Goal: Ask a question: Seek information or help from site administrators or community

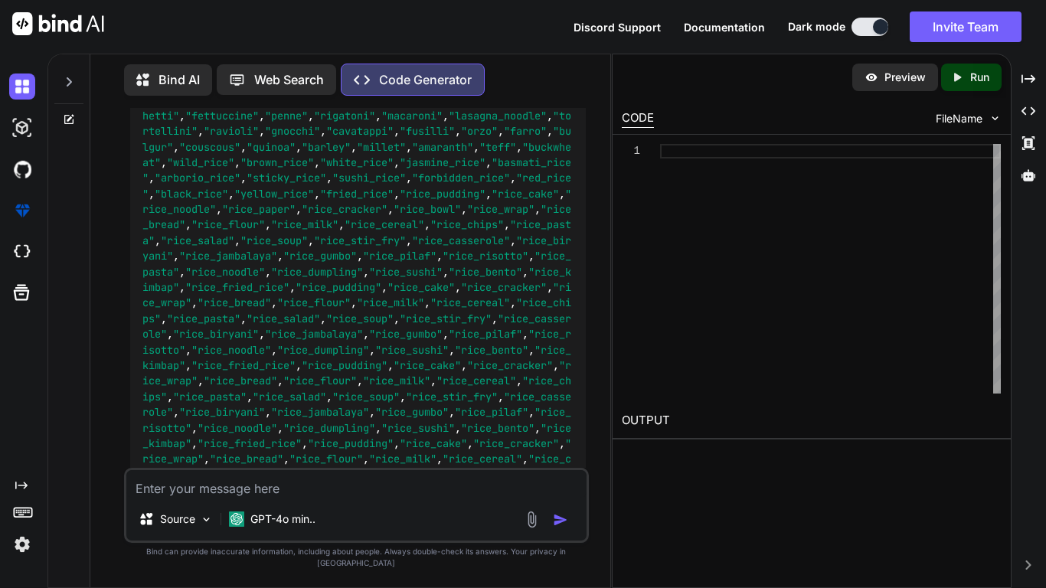
scroll to position [6199, 0]
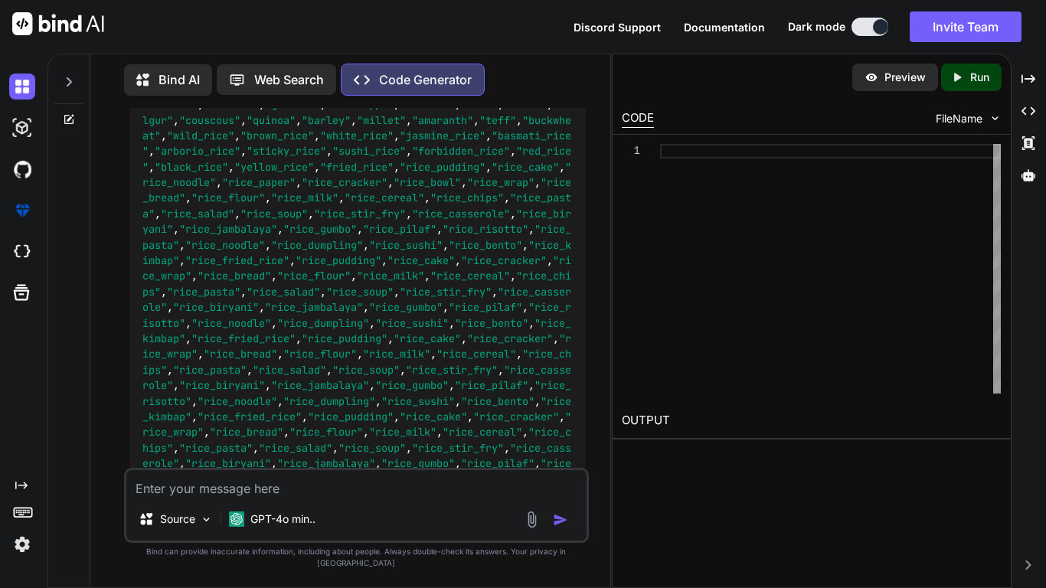
click at [79, 80] on div at bounding box center [68, 77] width 29 height 53
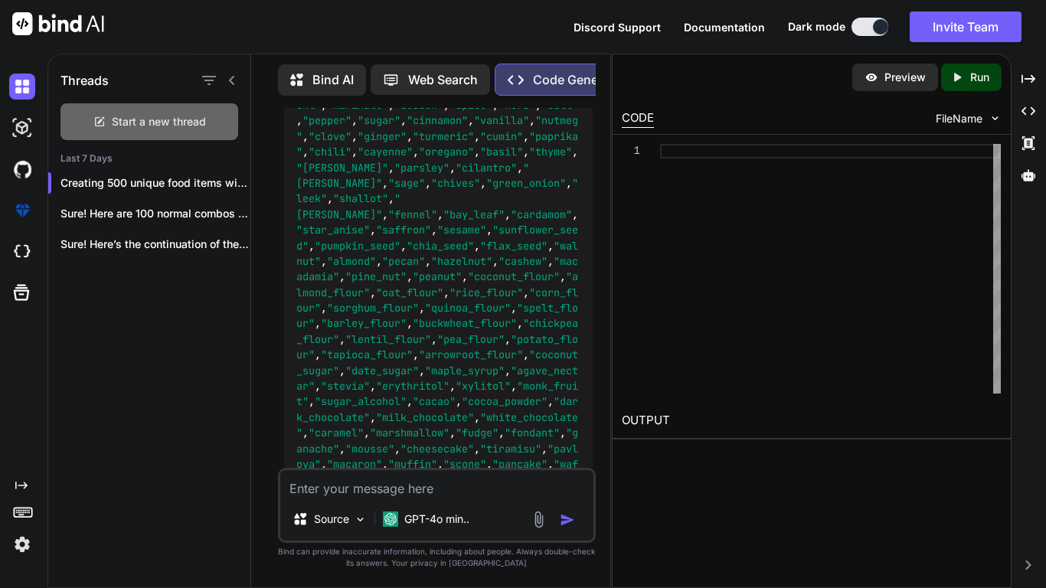
click at [139, 114] on span "Start a new thread" at bounding box center [159, 121] width 94 height 15
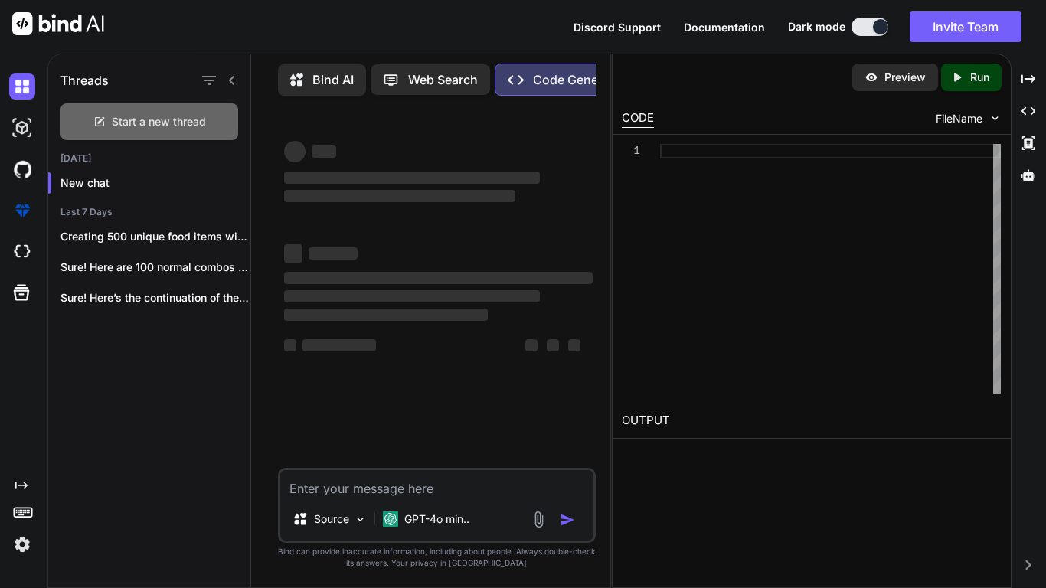
scroll to position [0, 0]
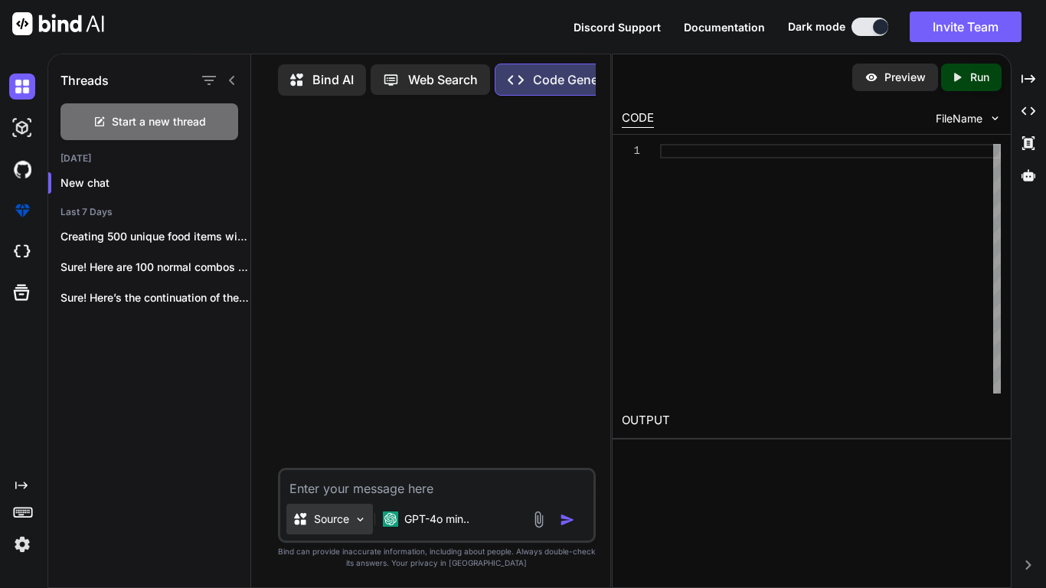
type textarea "x"
click at [362, 490] on textarea at bounding box center [436, 484] width 313 height 28
type textarea "w"
type textarea "x"
type textarea "we"
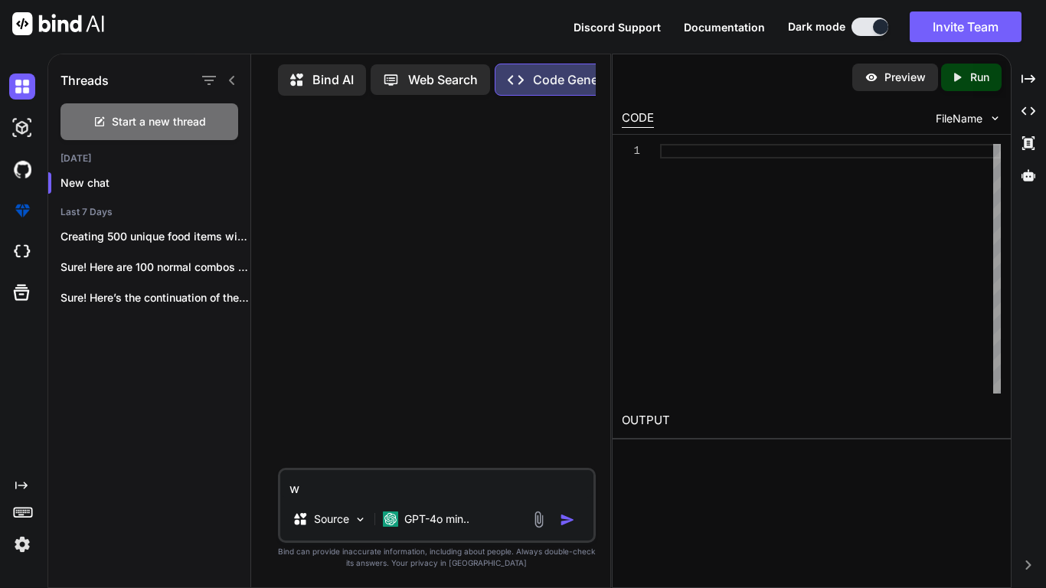
type textarea "x"
type textarea "w"
type textarea "x"
type textarea "e"
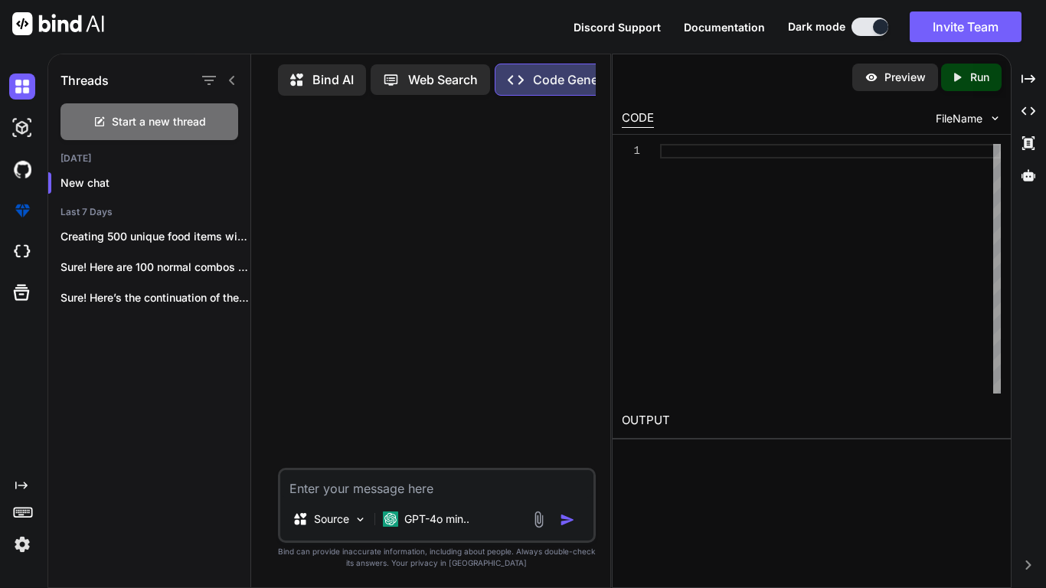
type textarea "x"
type textarea "ex"
type textarea "x"
type textarea "exp"
type textarea "x"
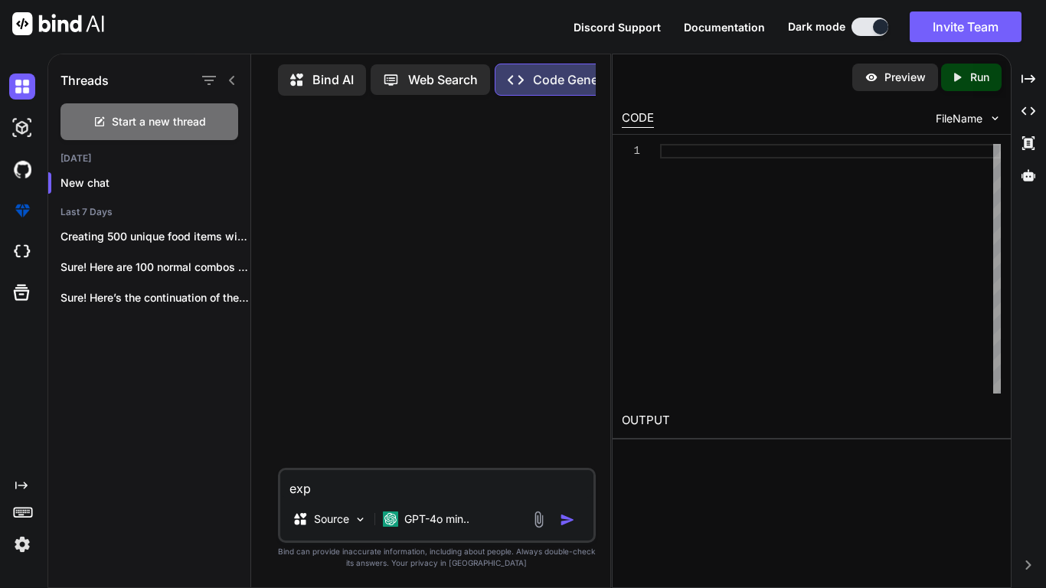
type textarea "expl"
type textarea "x"
type textarea "expla"
type textarea "x"
type textarea "explai"
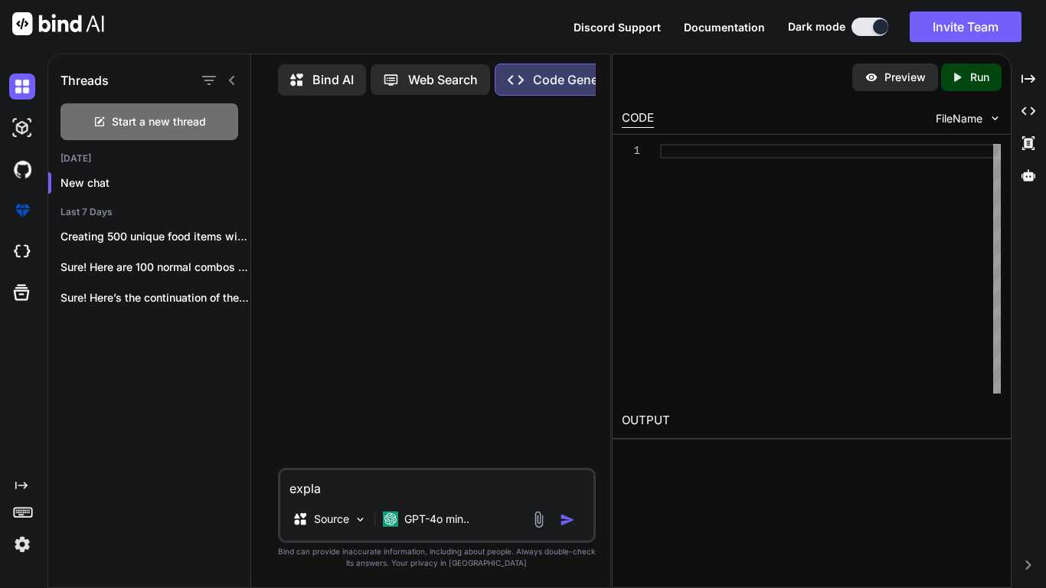
type textarea "x"
type textarea "explain"
type textarea "x"
type textarea "explain"
type textarea "x"
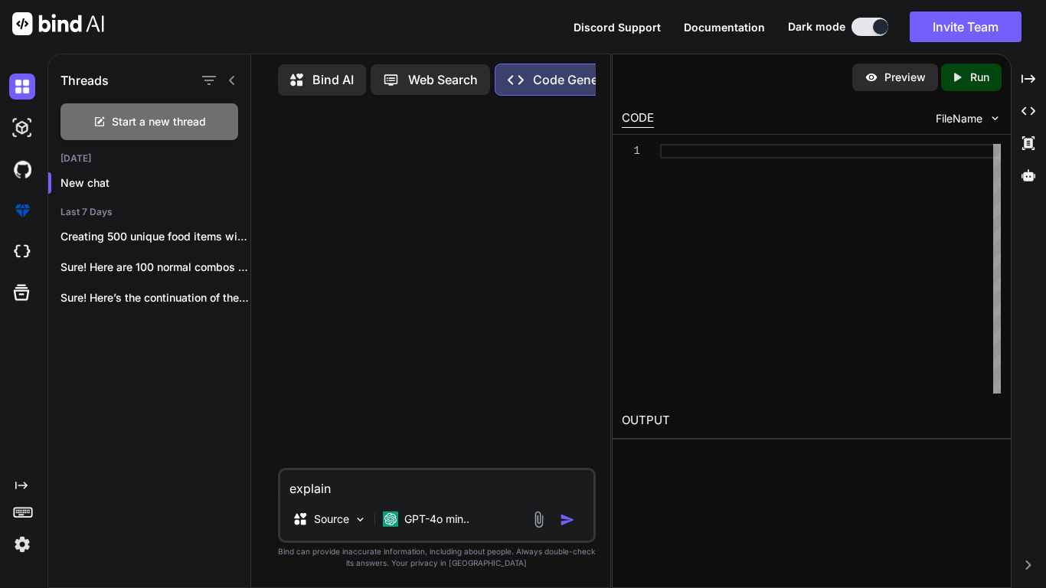
type textarea "explain h"
type textarea "x"
type textarea "explain ho"
type textarea "x"
type textarea "explain how"
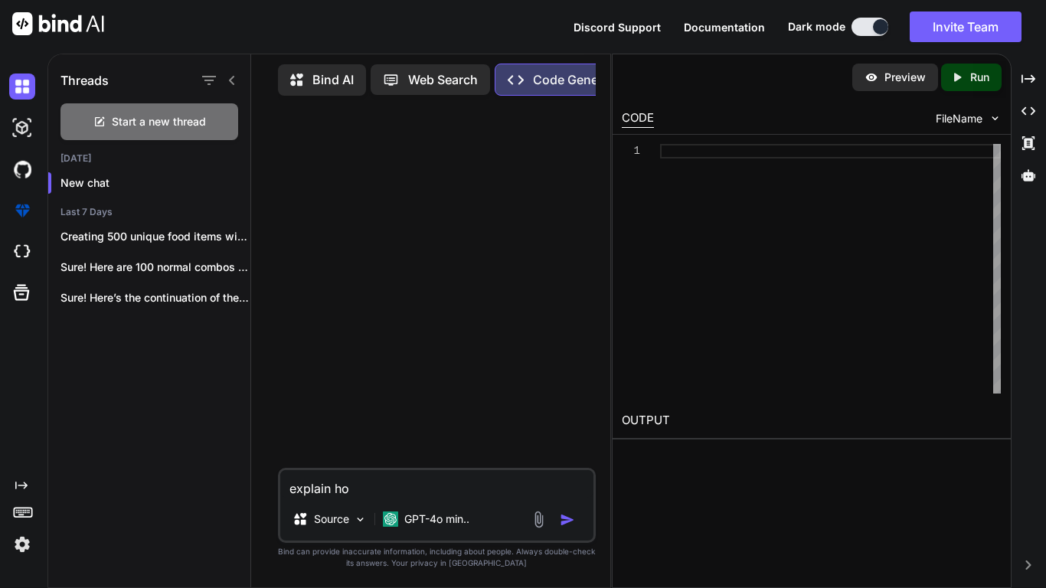
type textarea "x"
type textarea "explain how"
type textarea "x"
type textarea "explain how t"
type textarea "x"
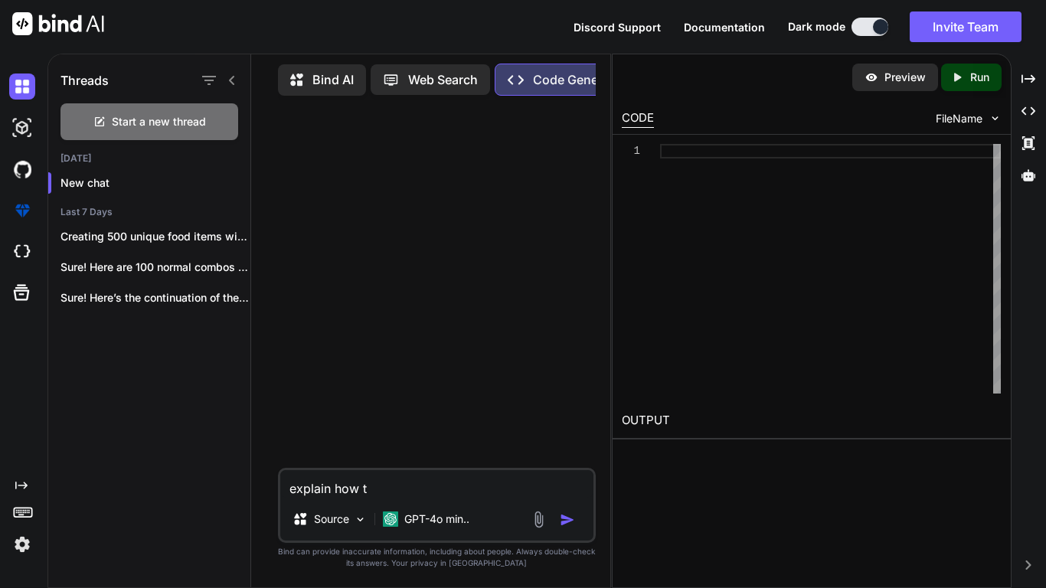
type textarea "explain how th"
type textarea "x"
type textarea "explain how ths"
type textarea "x"
type textarea "explain how thso"
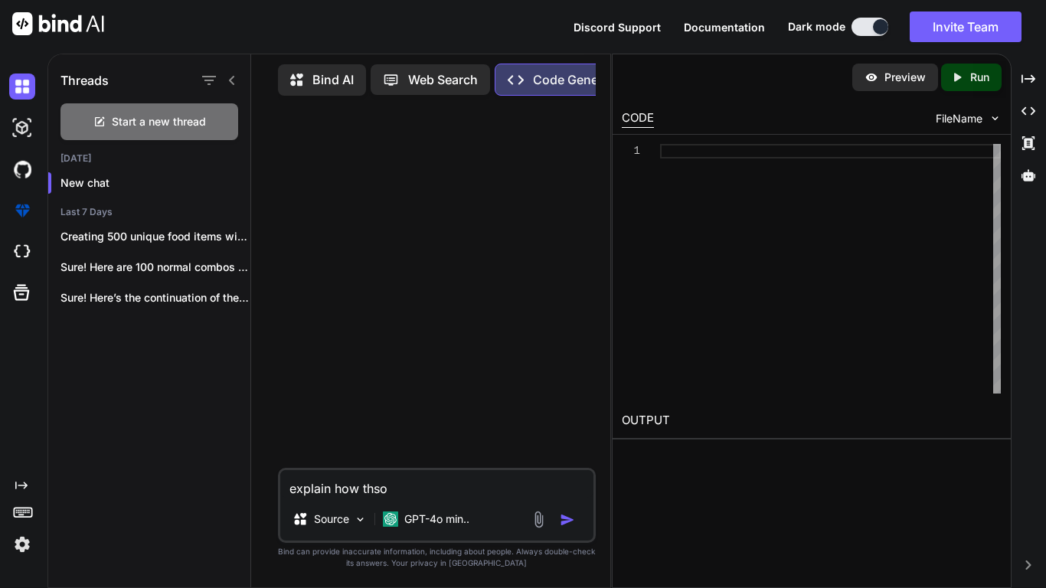
type textarea "x"
type textarea "explain how ths"
type textarea "x"
type textarea "explain how th"
type textarea "x"
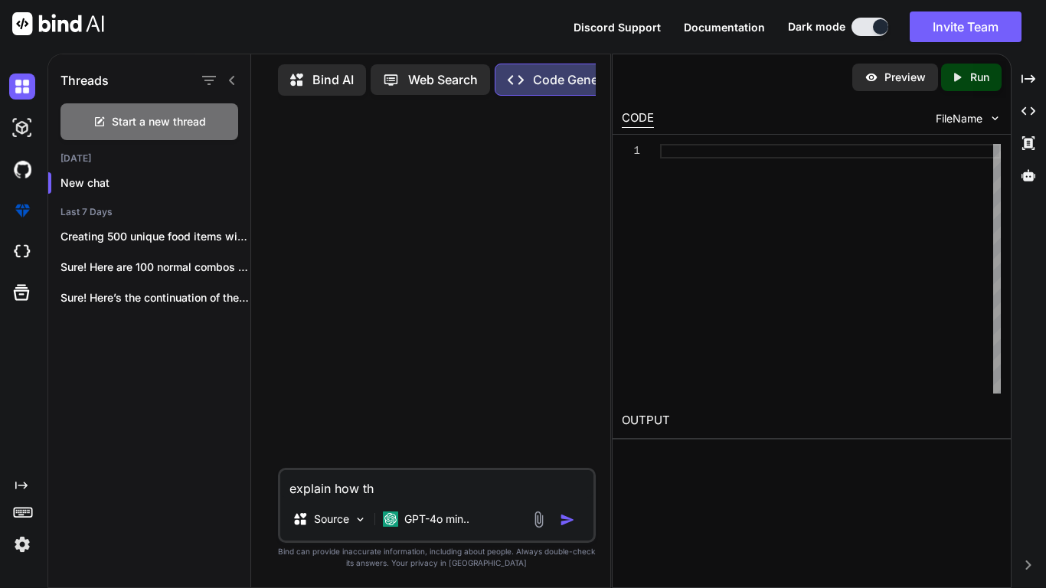
type textarea "explain how thi"
type textarea "x"
type textarea "explain how this"
type textarea "x"
type textarea "explain how this"
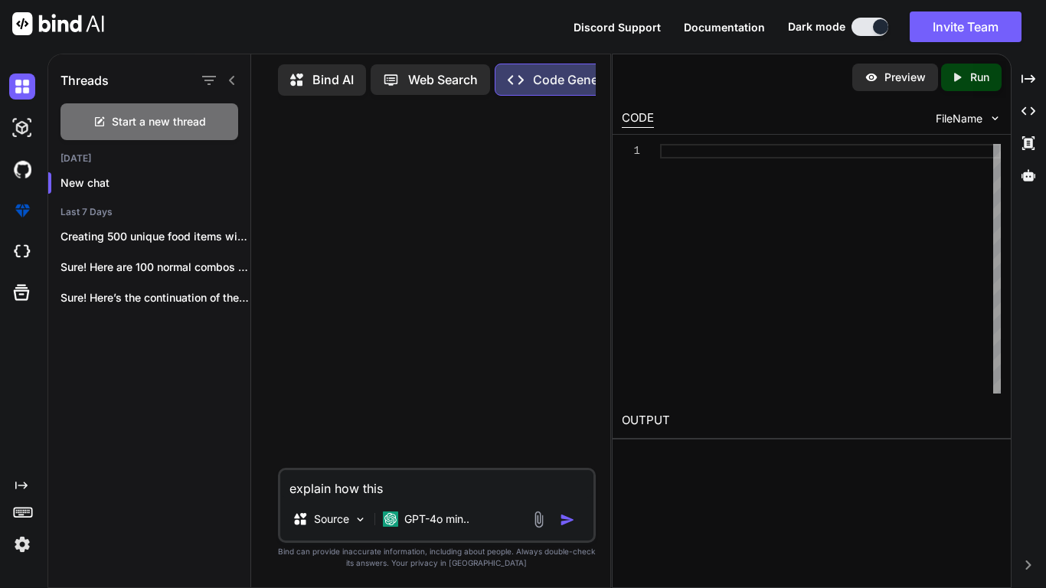
type textarea "x"
type textarea "explain how this k"
type textarea "x"
type textarea "explain how this"
type textarea "x"
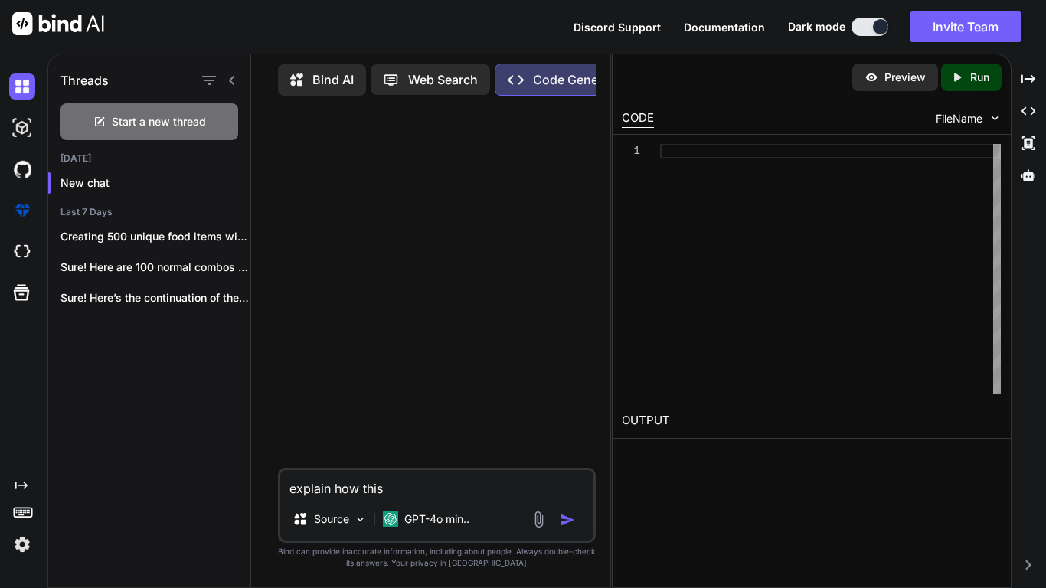
type textarea "explain how this"
type textarea "x"
type textarea "explain how thi"
type textarea "x"
type textarea "explain how th"
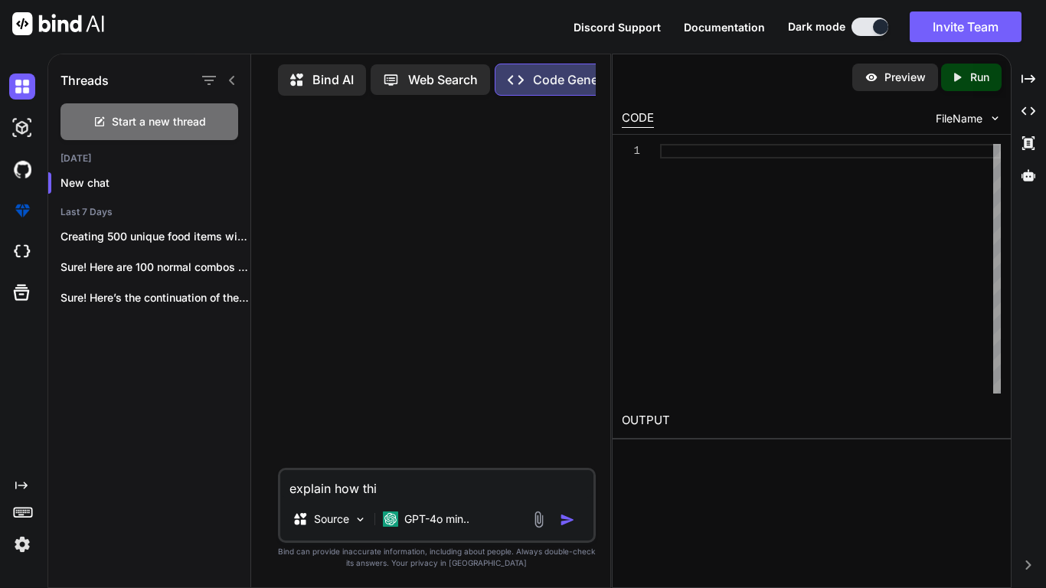
type textarea "x"
type textarea "explain how t"
type textarea "x"
type textarea "explain how"
type textarea "x"
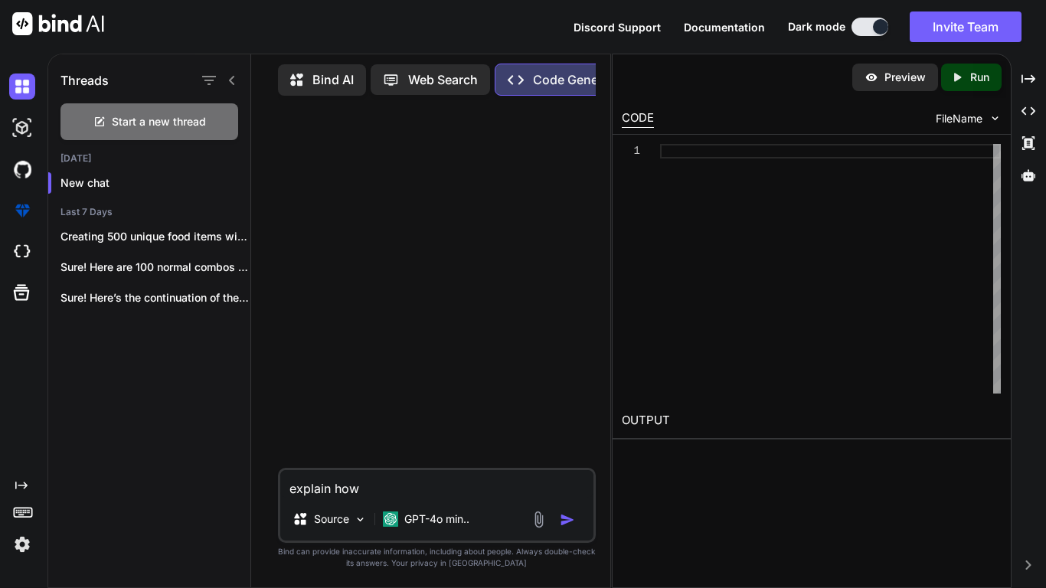
type textarea "explain how t"
type textarea "x"
type textarea "explain how th"
type textarea "x"
type textarea "explain how the"
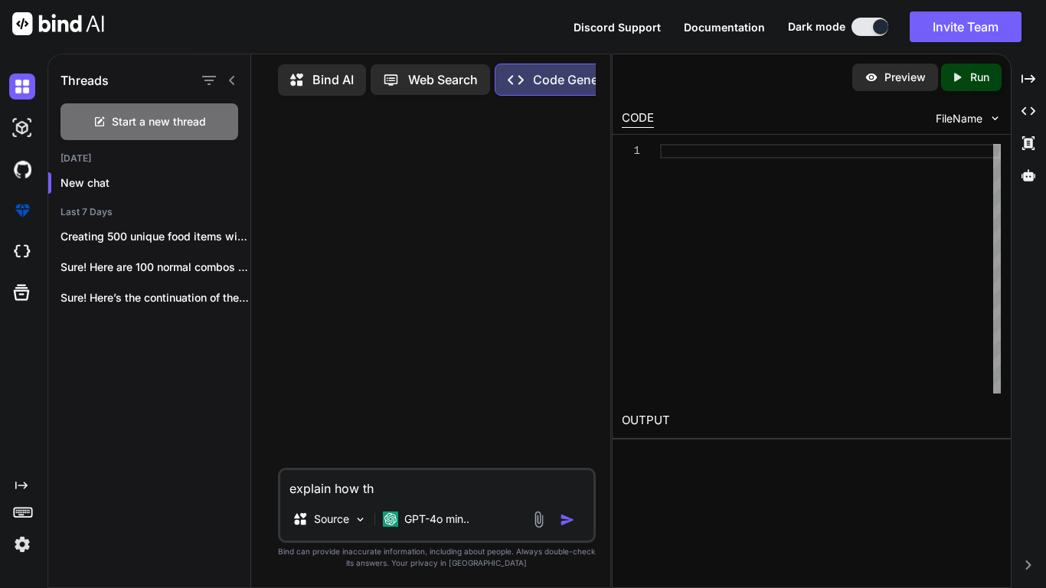
type textarea "x"
type textarea "explain how the"
type textarea "x"
type textarea "explain how the m"
type textarea "x"
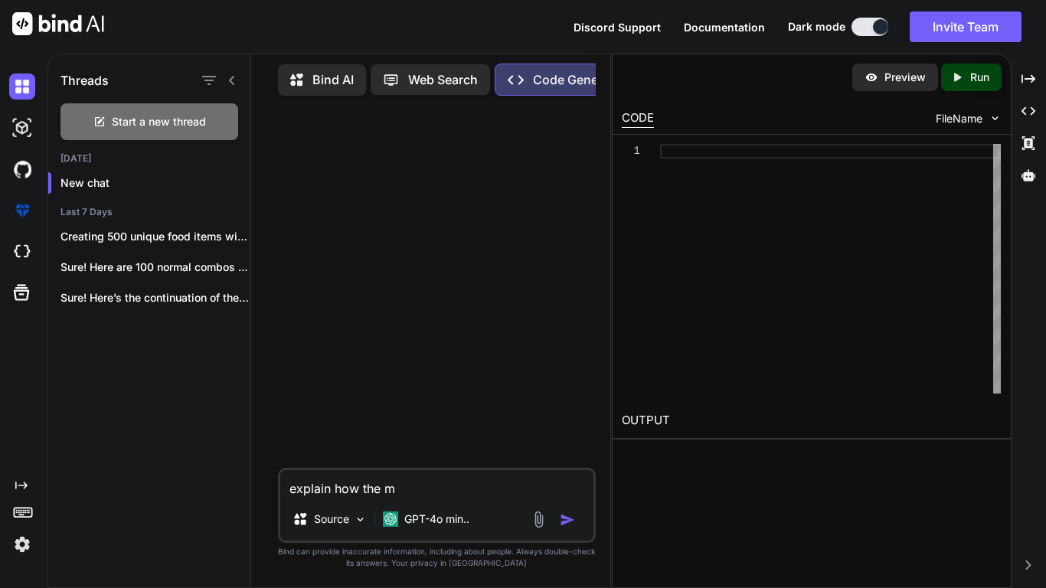
type textarea "explain how the mo"
type textarea "x"
type textarea "explain how the mod"
type textarea "x"
type textarea "explain how the mods"
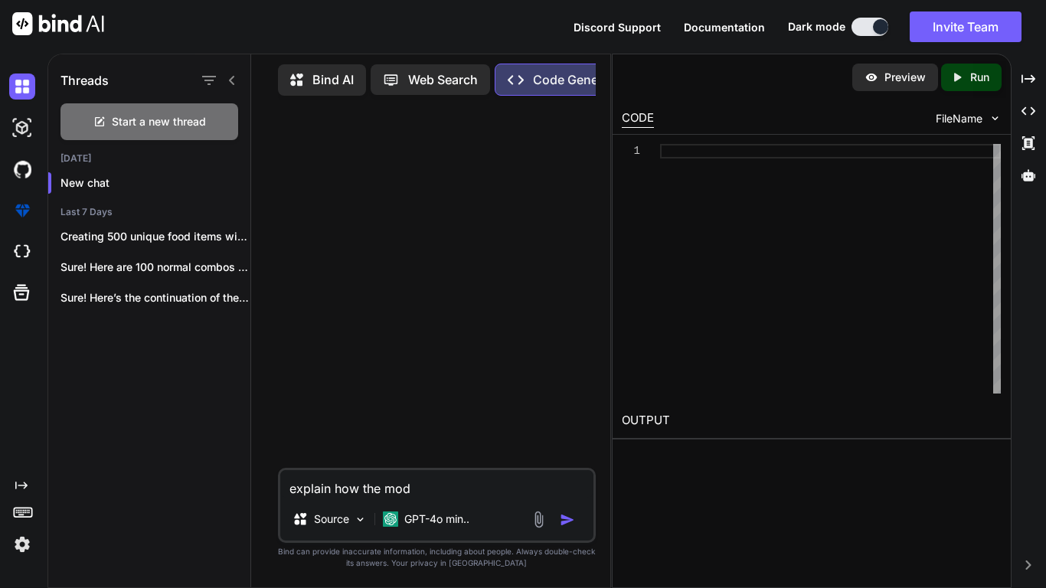
type textarea "x"
type textarea "explain how the mods"
type textarea "x"
type textarea "explain how the mods a"
type textarea "x"
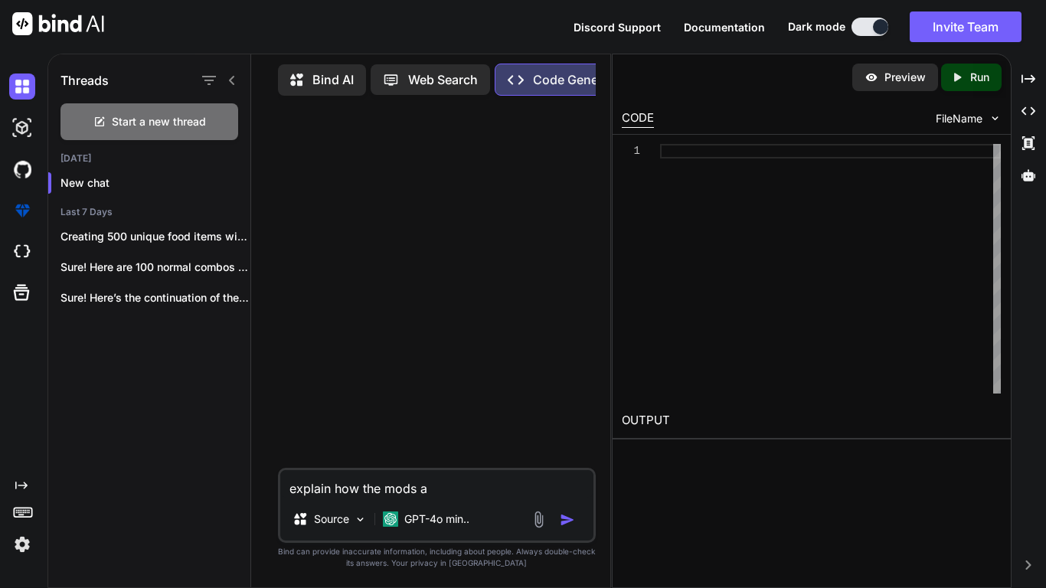
type textarea "explain how the mods a"
type textarea "x"
type textarea "explain how the mods a"
type textarea "x"
type textarea "explain how the mods ae"
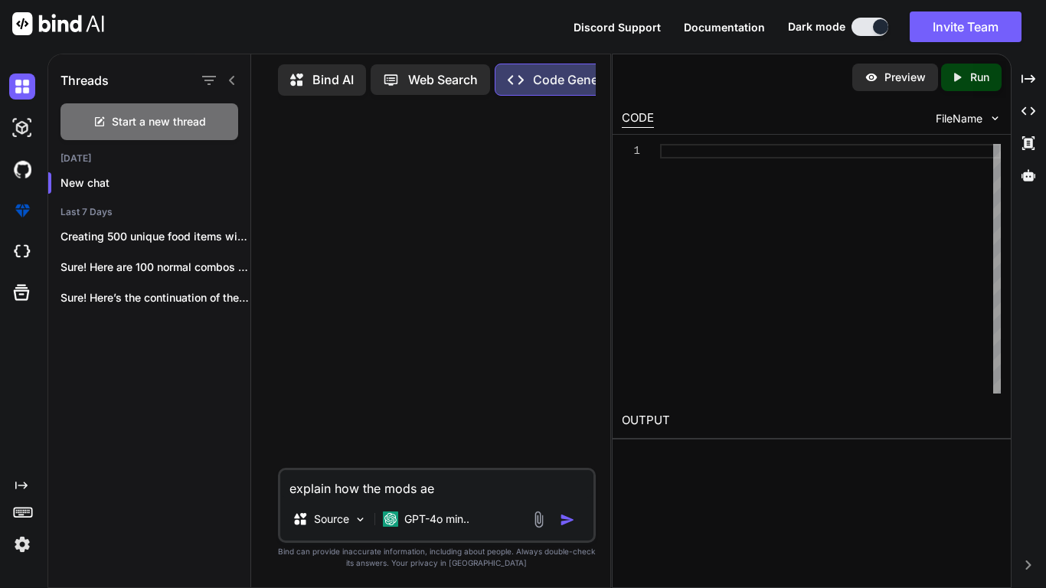
type textarea "x"
type textarea "explain how the mods aew"
type textarea "x"
type textarea "explain how the mods ae"
type textarea "x"
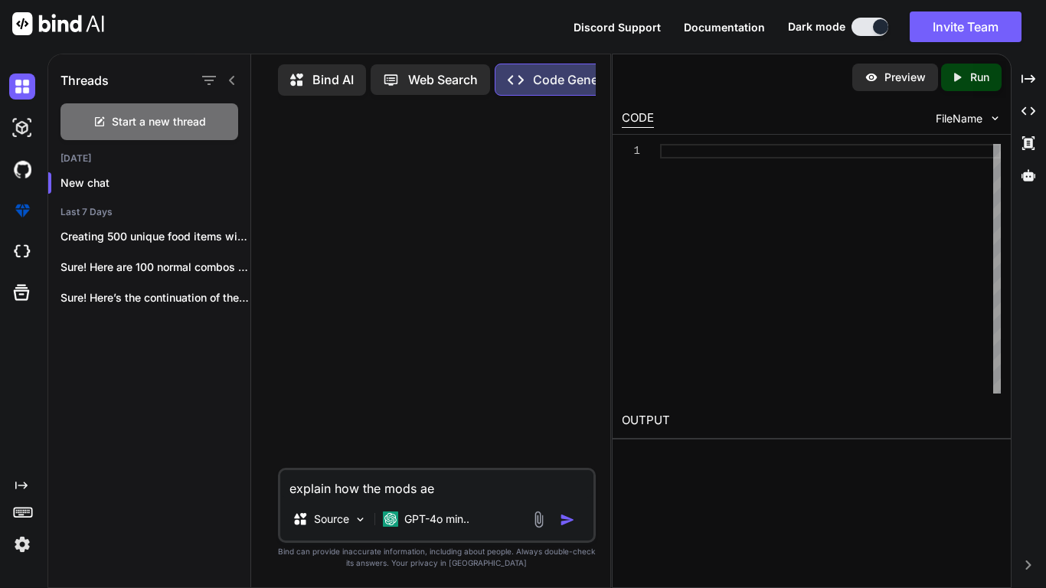
type textarea "explain how the mods a"
type textarea "x"
type textarea "explain how the mods ar"
type textarea "x"
type textarea "explain how the mods arw"
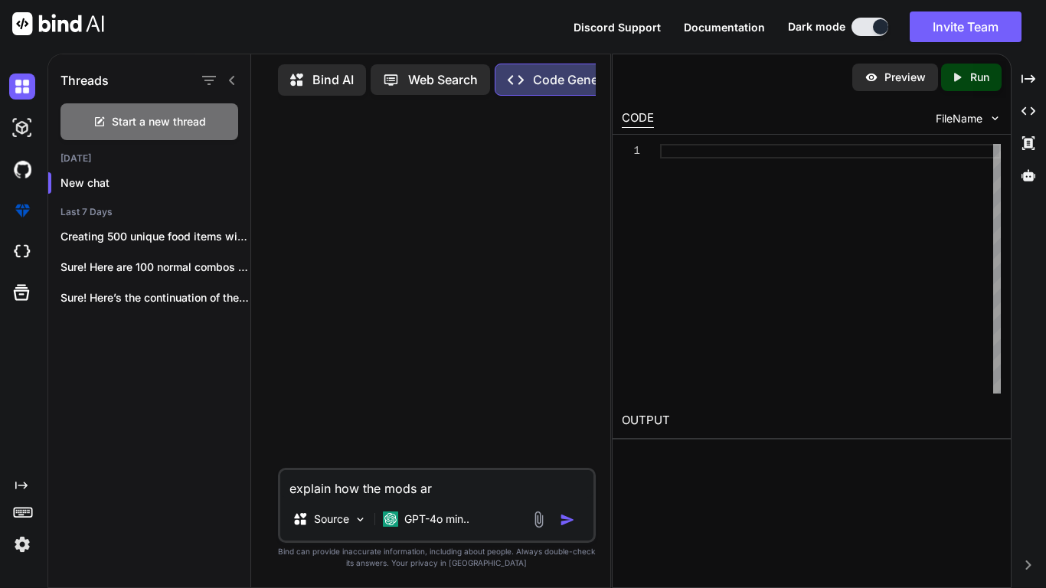
type textarea "x"
type textarea "explain how the mods ar"
type textarea "x"
type textarea "explain how the mods are"
type textarea "x"
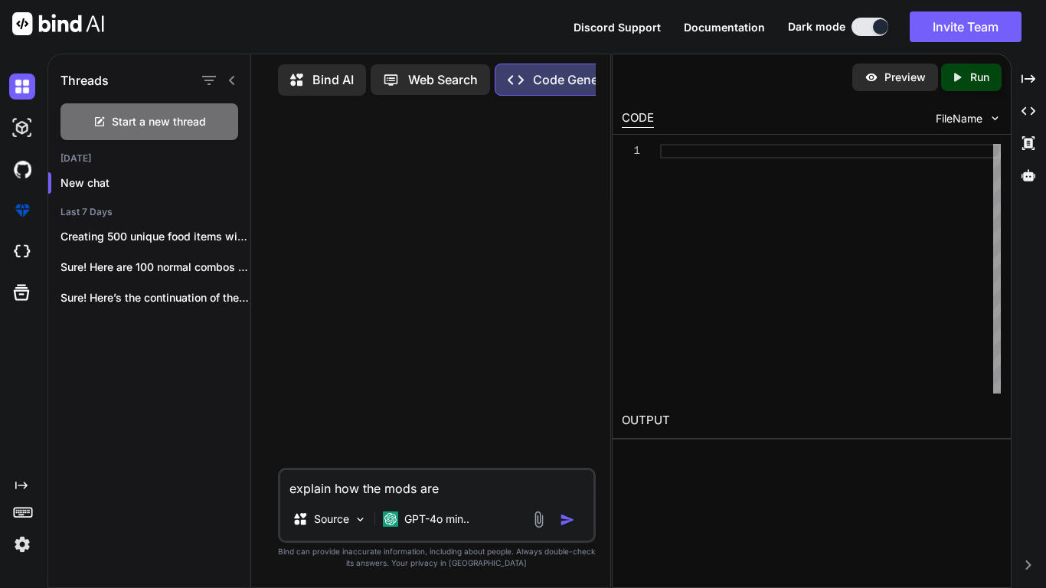
type textarea "explain how the mods are"
type textarea "x"
type textarea "explain how the mods are l"
type textarea "x"
type textarea "explain how the mods are lo"
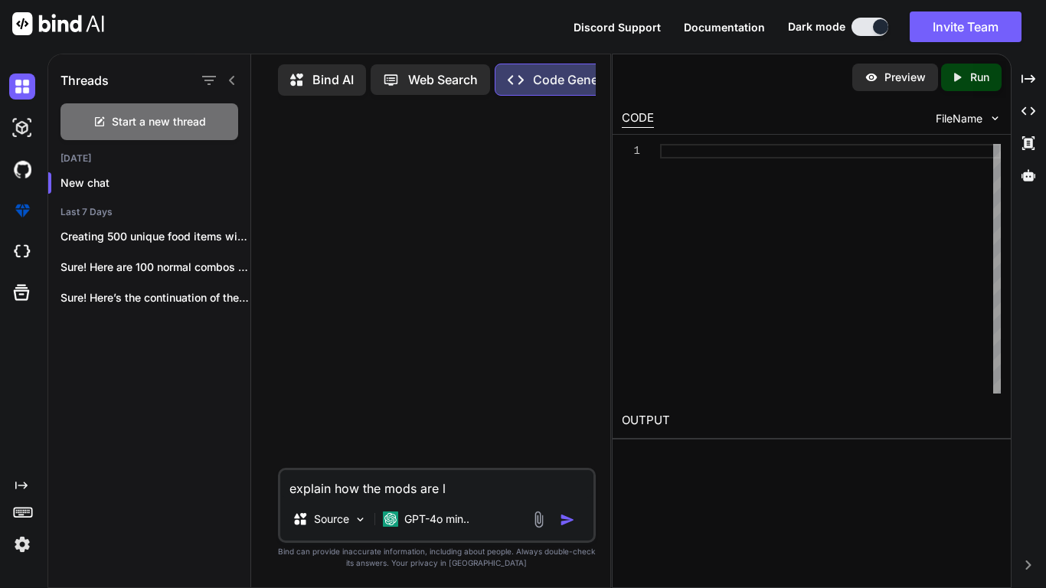
type textarea "x"
type textarea "explain how the mods are loa"
type textarea "x"
type textarea "explain how the mods are load"
type textarea "x"
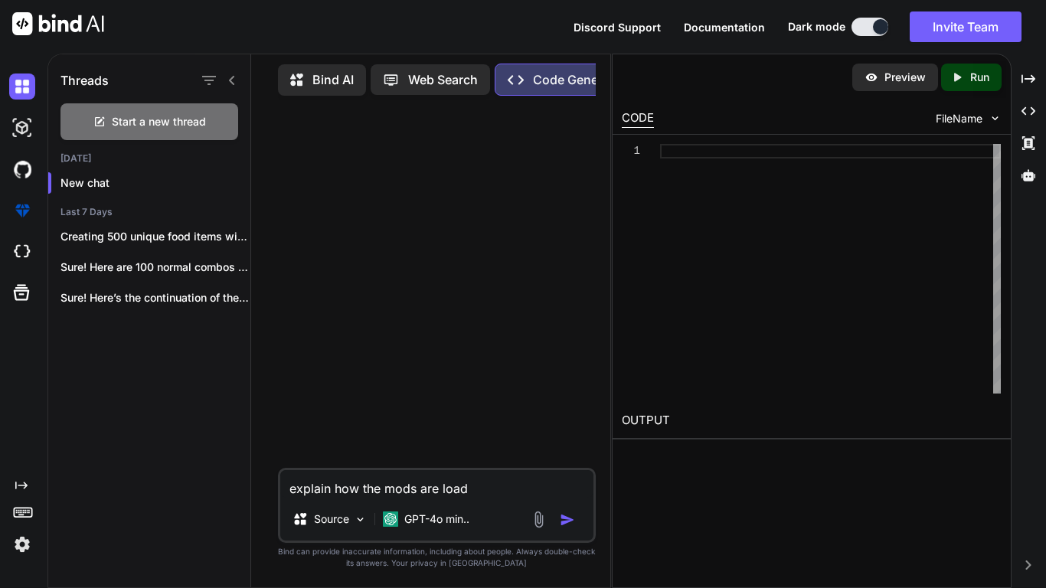
type textarea "explain how the mods are loade"
type textarea "x"
type textarea "explain how the mods are loaded"
type textarea "x"
type textarea "explain how the mods are loaded"
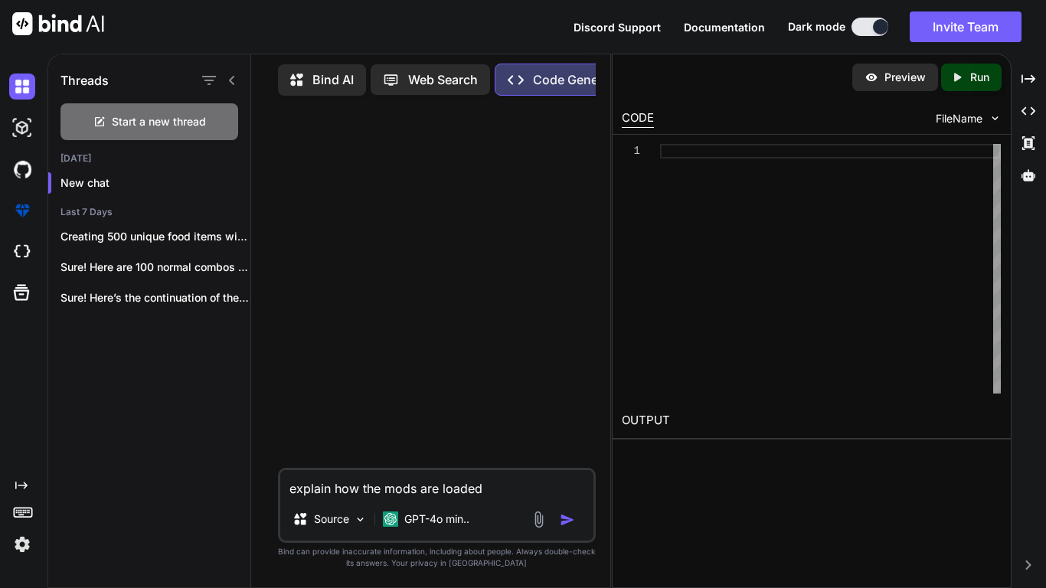
type textarea "x"
paste textarea "<!DOCTYPE html> <html> <head> <meta charset="utf-8" /> <title>Sandboxels</title…"
type textarea "explain how the mods are loaded <!DOCTYPE html> <html> <head> <meta charset="ut…"
click at [437, 512] on p "GPT-4o min.." at bounding box center [436, 519] width 65 height 15
type textarea "x"
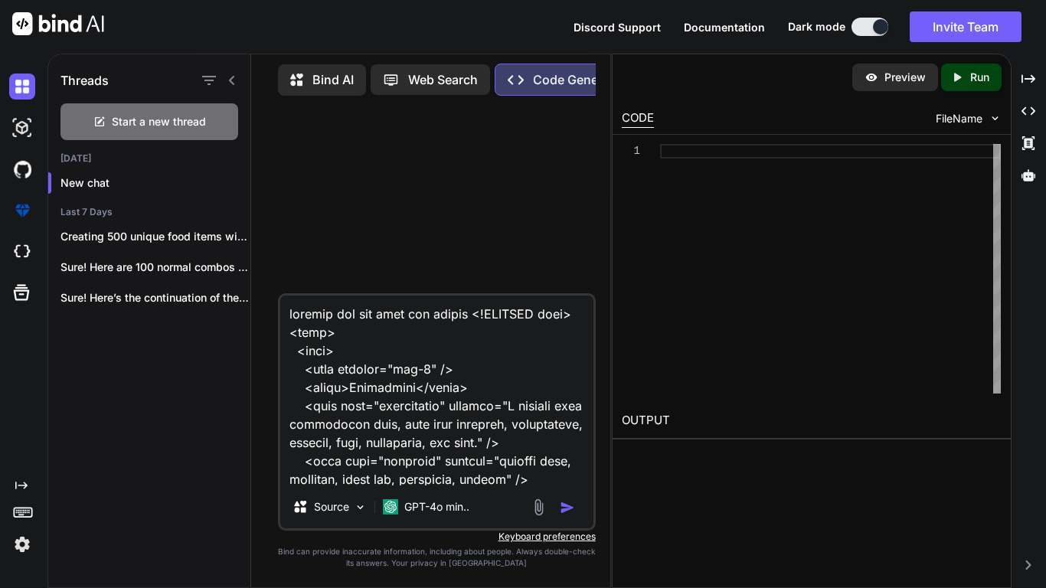
scroll to position [235105, 0]
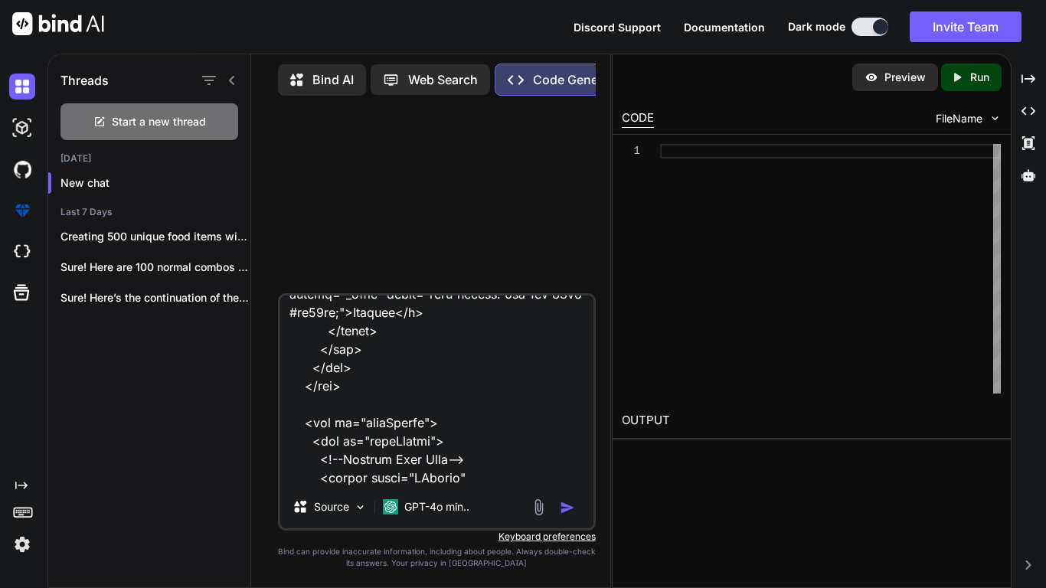
click at [459, 476] on textarea at bounding box center [436, 391] width 313 height 190
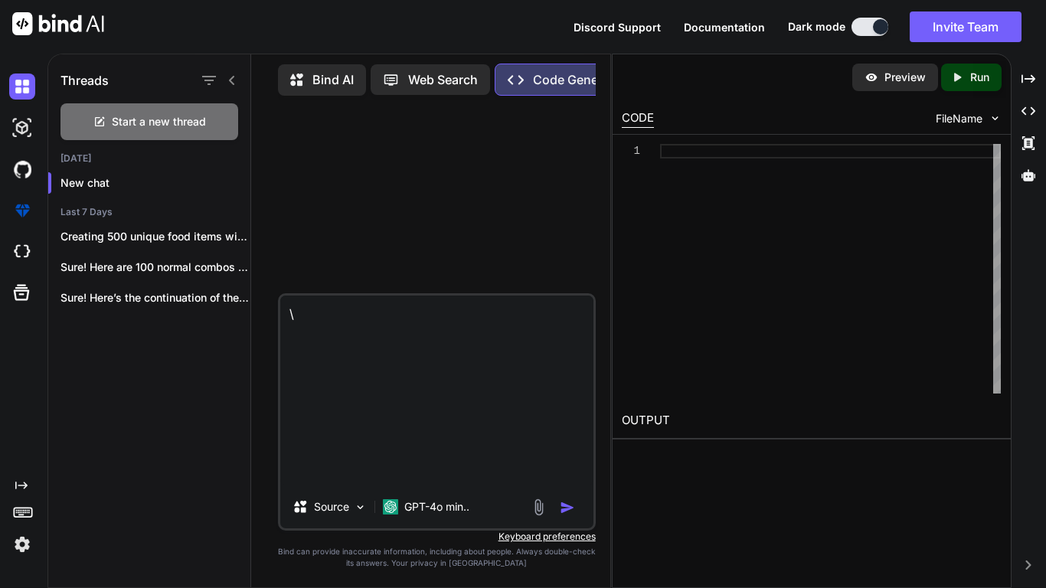
type textarea "\"
click at [569, 512] on img "button" at bounding box center [567, 507] width 15 height 15
click at [398, 470] on textarea at bounding box center [436, 391] width 313 height 190
type textarea "x"
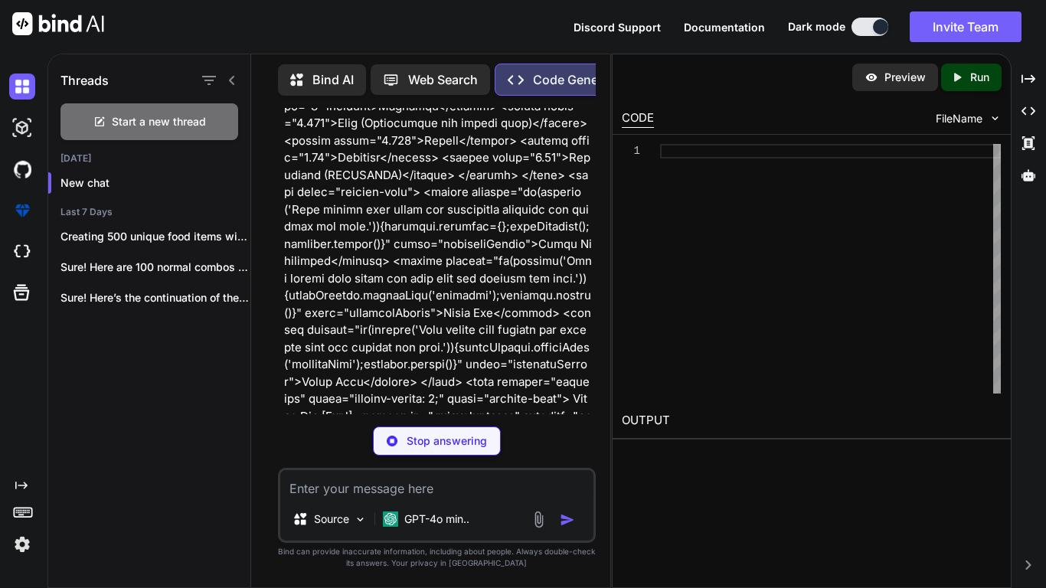
scroll to position [85038, 0]
type textarea "x"
type textarea "} catch (e) { console.log("Error in mod: " + enabledMods[i]); console.log(e); }…"
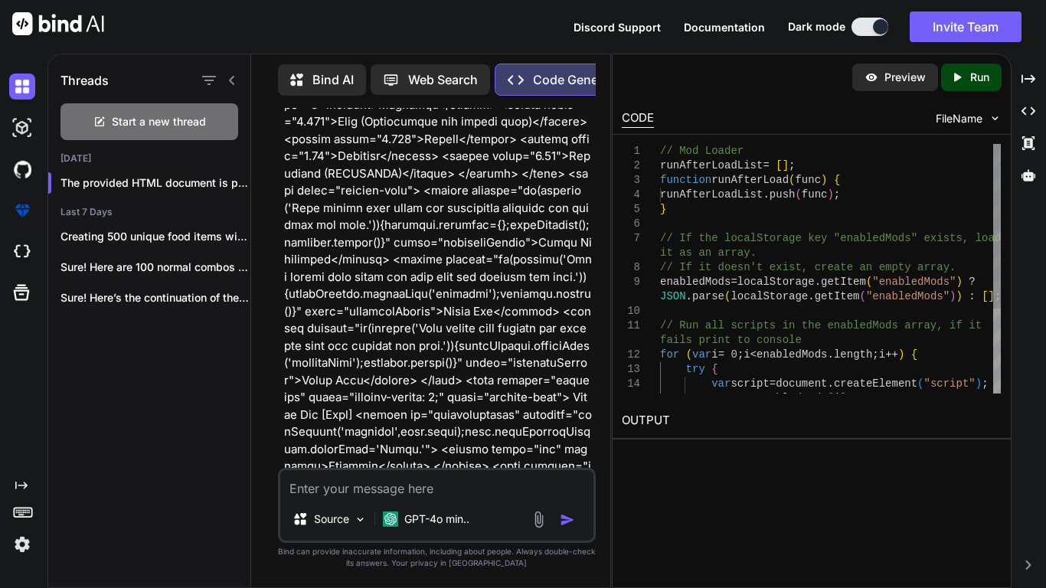
type textarea "x"
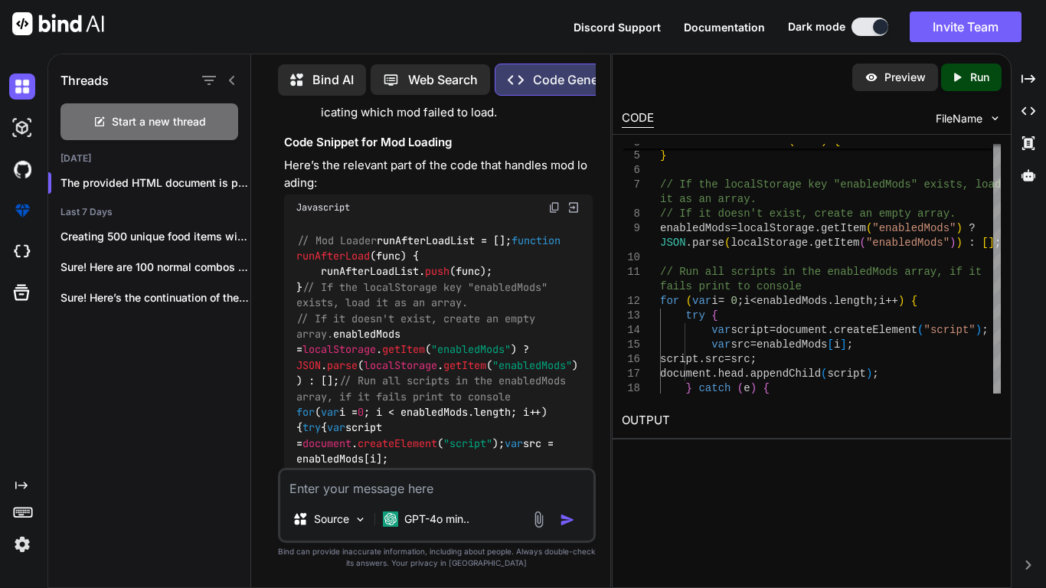
scroll to position [86034, 0]
type textarea "w"
type textarea "x"
type textarea "wr"
type textarea "x"
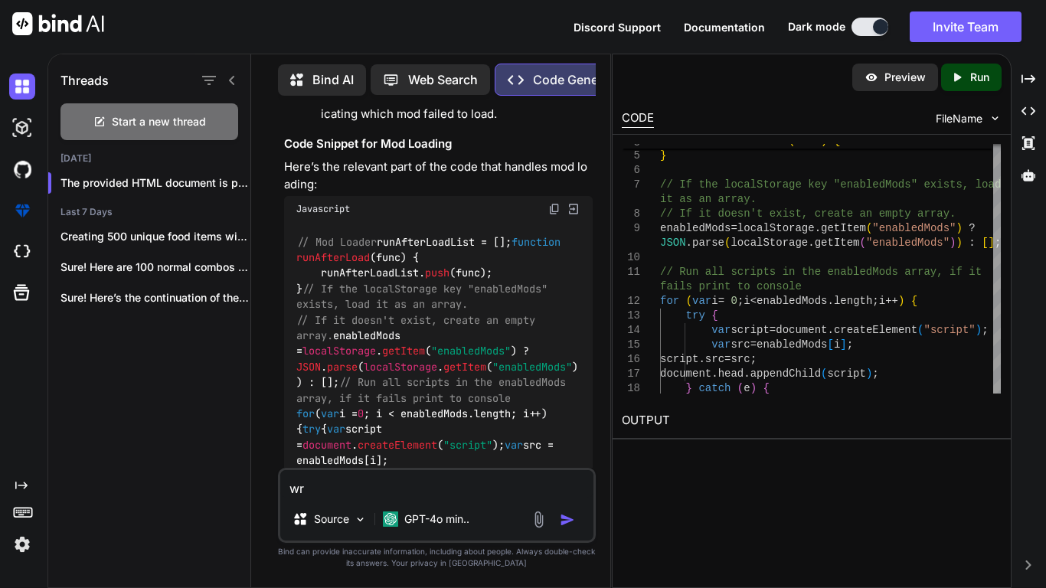
type textarea "w"
type textarea "x"
type textarea "w"
type textarea "x"
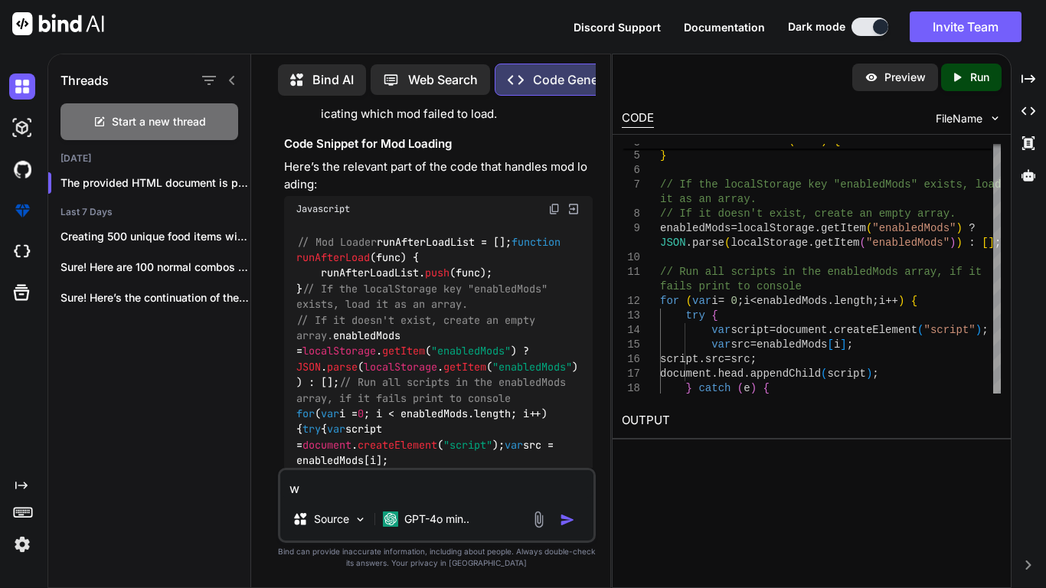
type textarea "wh"
type textarea "x"
type textarea "wha"
type textarea "x"
type textarea "what"
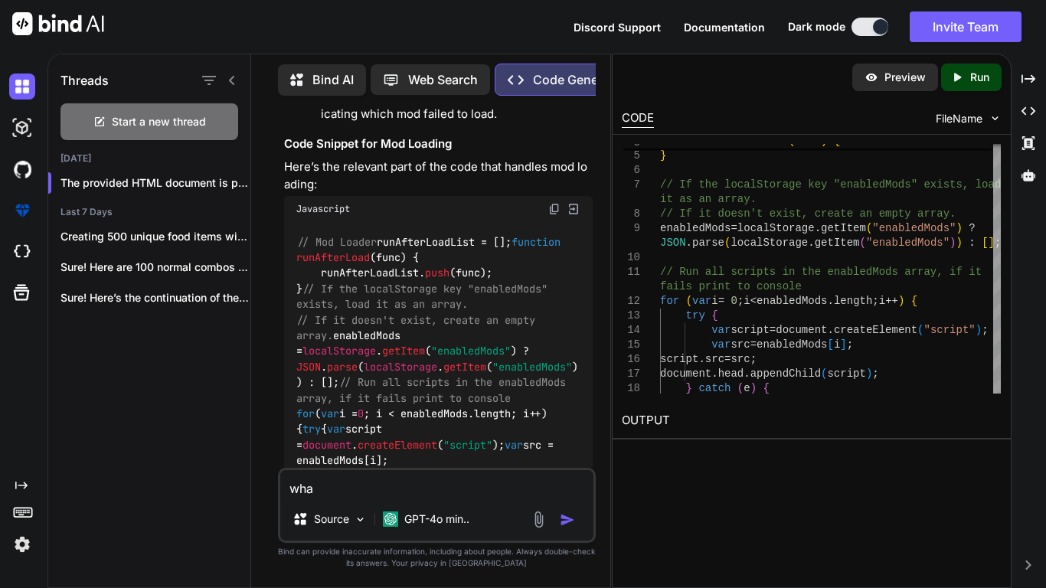
type textarea "x"
type textarea "what"
type textarea "x"
type textarea "what w"
type textarea "x"
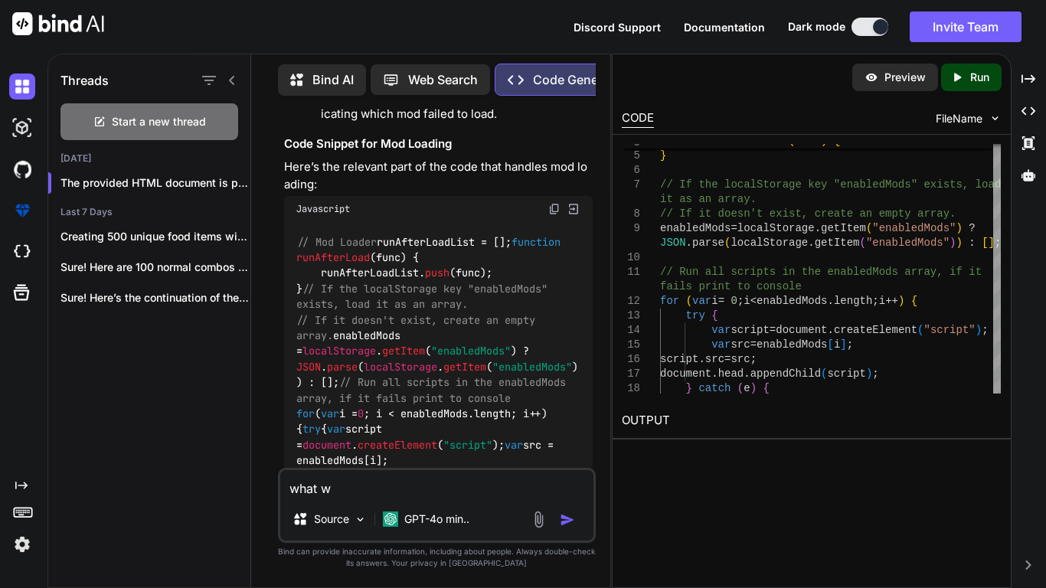
type textarea "what wo"
type textarea "x"
type textarea "what wou"
type textarea "x"
type textarea "what woul"
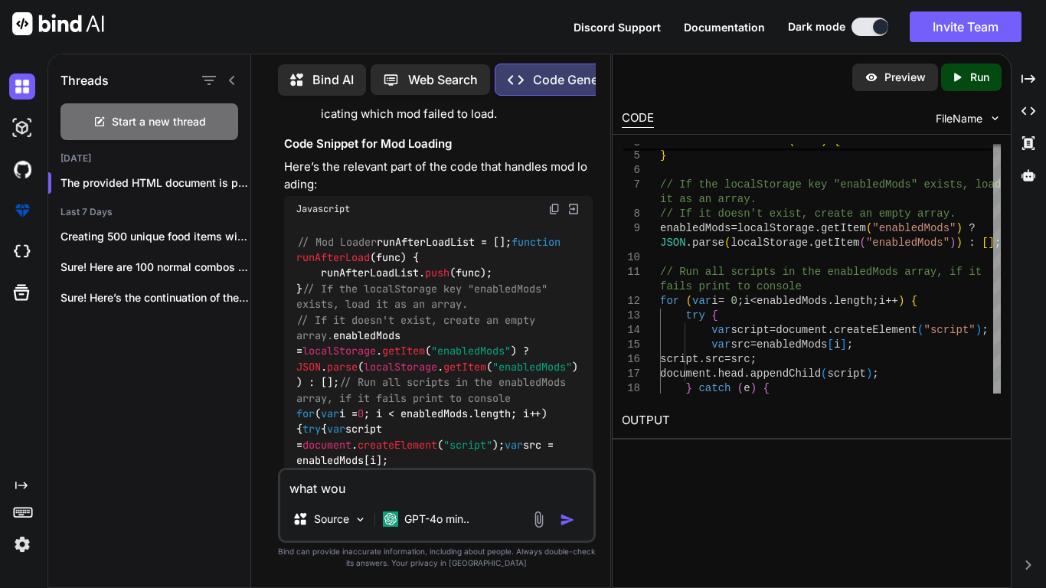
type textarea "x"
type textarea "what would"
type textarea "x"
type textarea "what would"
type textarea "x"
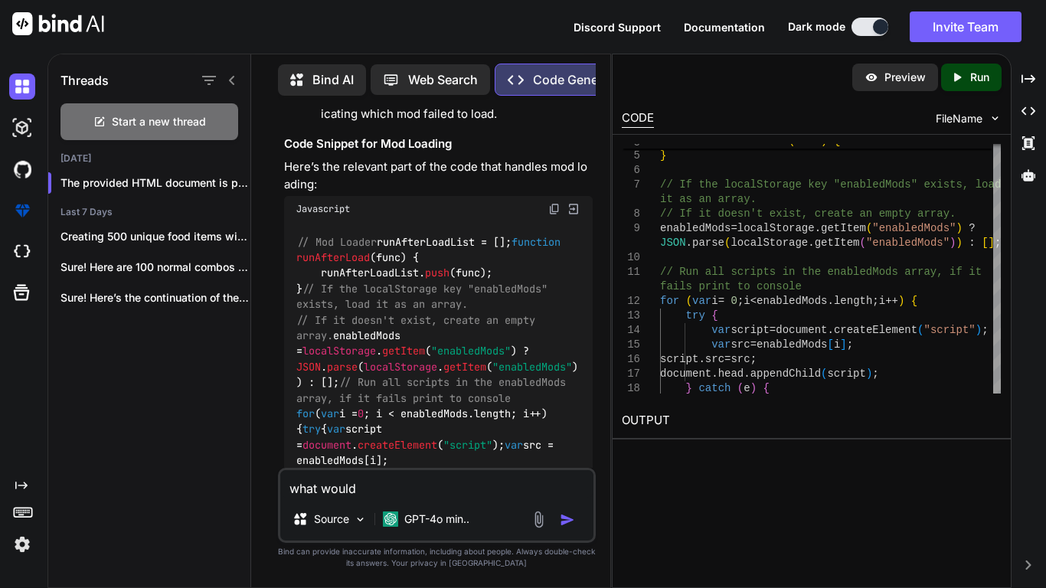
type textarea "what would t"
type textarea "x"
type textarea "what would th"
type textarea "x"
type textarea "what would the"
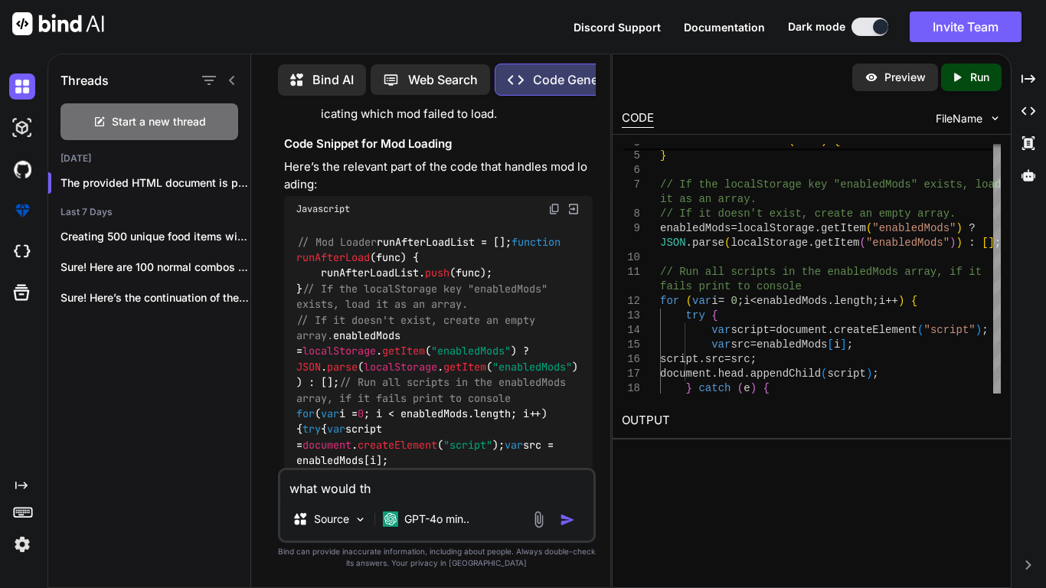
type textarea "x"
type textarea "what would the"
type textarea "x"
type textarea "what would the l"
type textarea "x"
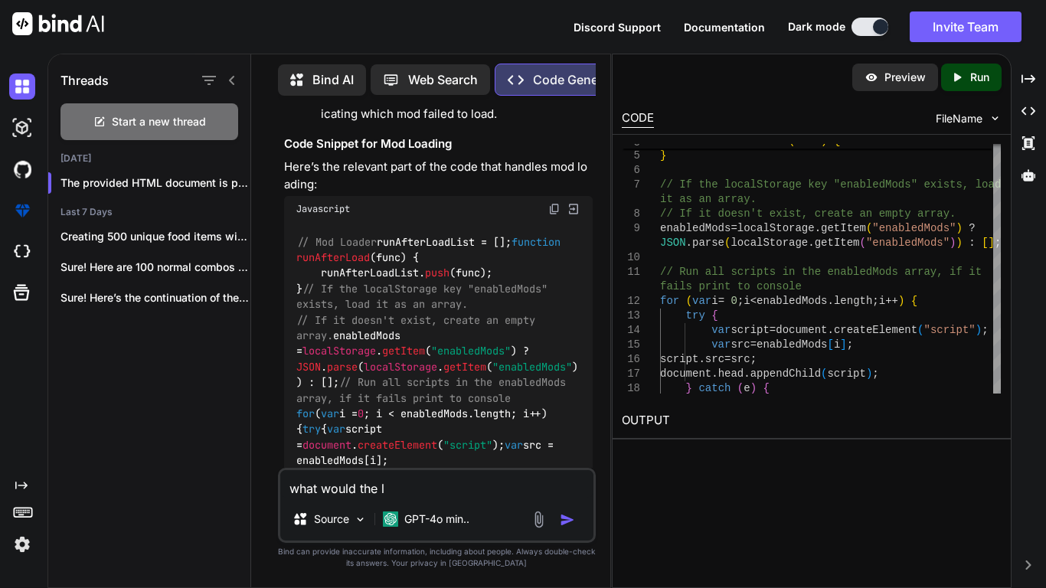
type textarea "what would the lo"
type textarea "x"
type textarea "what would the loc"
type textarea "x"
type textarea "what would the loca"
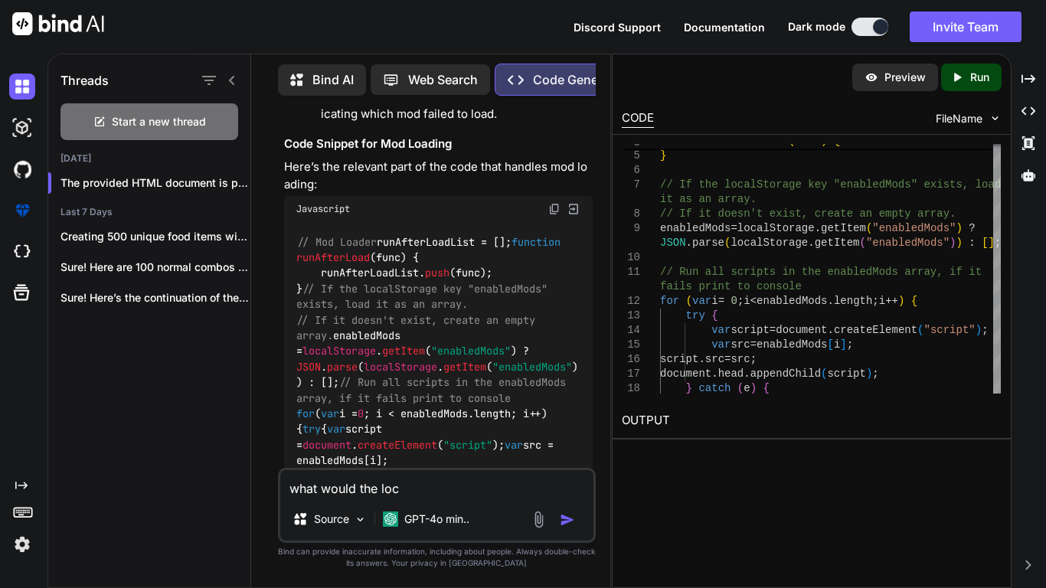
type textarea "x"
type textarea "what would the local"
type textarea "x"
type textarea "what would the local"
type textarea "x"
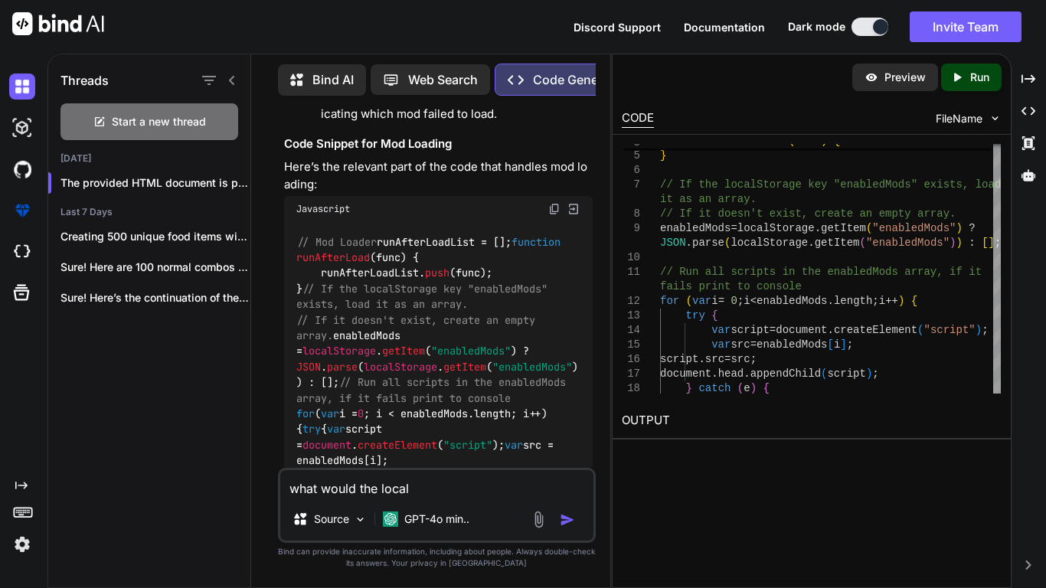
type textarea "what would the local s"
type textarea "x"
type textarea "what would the local st"
type textarea "x"
type textarea "what would the local sto"
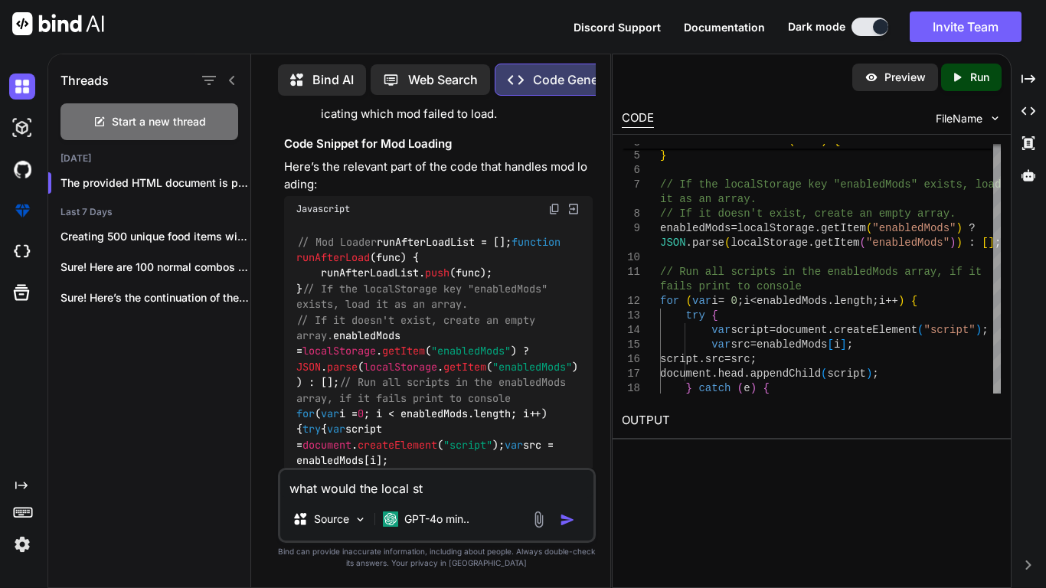
type textarea "x"
type textarea "what would the local stor"
type textarea "x"
type textarea "what would the local storg"
type textarea "x"
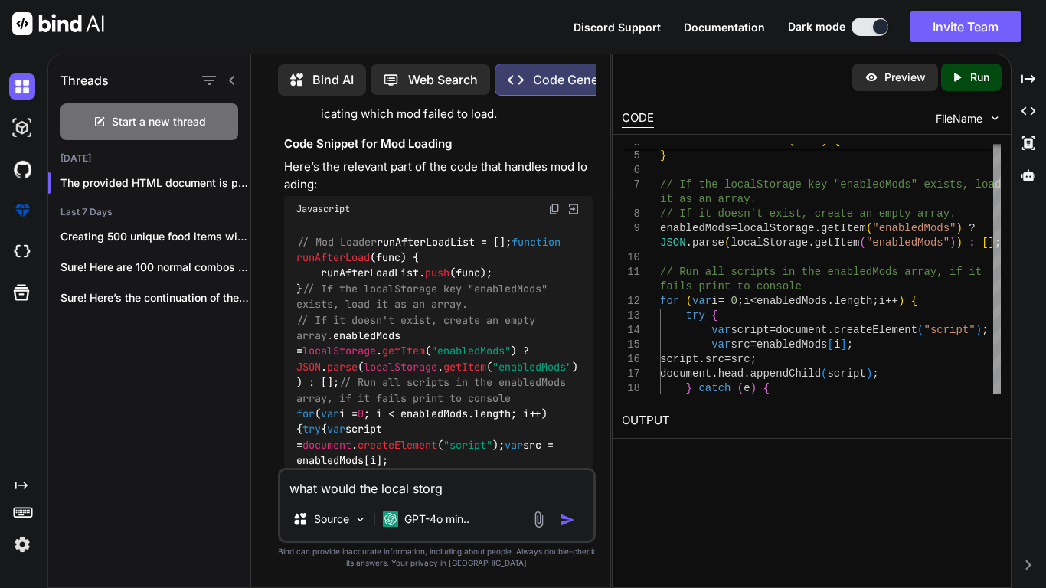
type textarea "what would the local storge"
type textarea "x"
type textarea "what would the local storge"
type textarea "x"
type textarea "what would the local storge l"
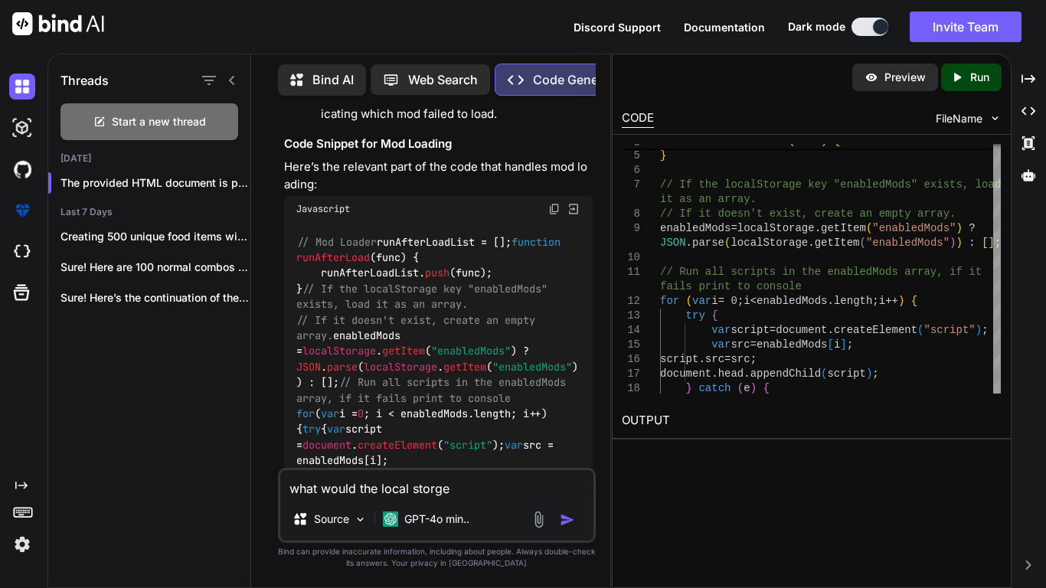
type textarea "x"
type textarea "what would the local storge lo"
type textarea "x"
type textarea "what would the local storge loo"
type textarea "x"
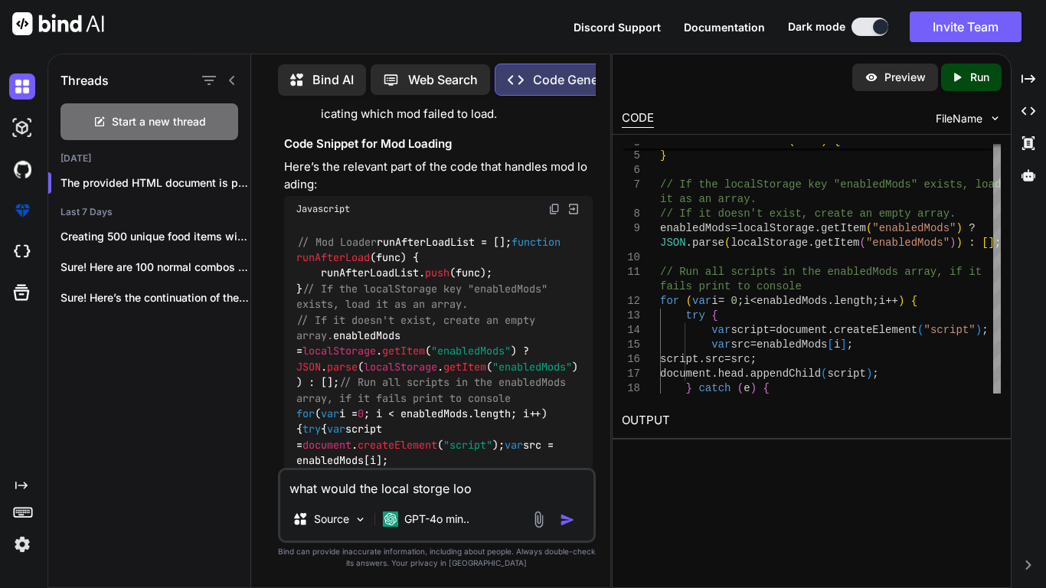
type textarea "what would the local storge look"
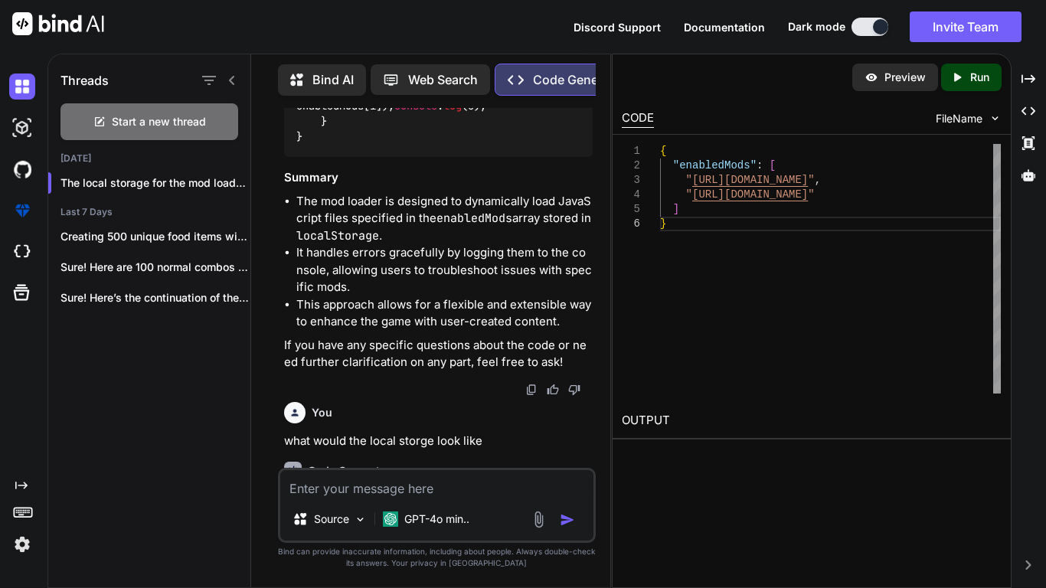
scroll to position [86451, 0]
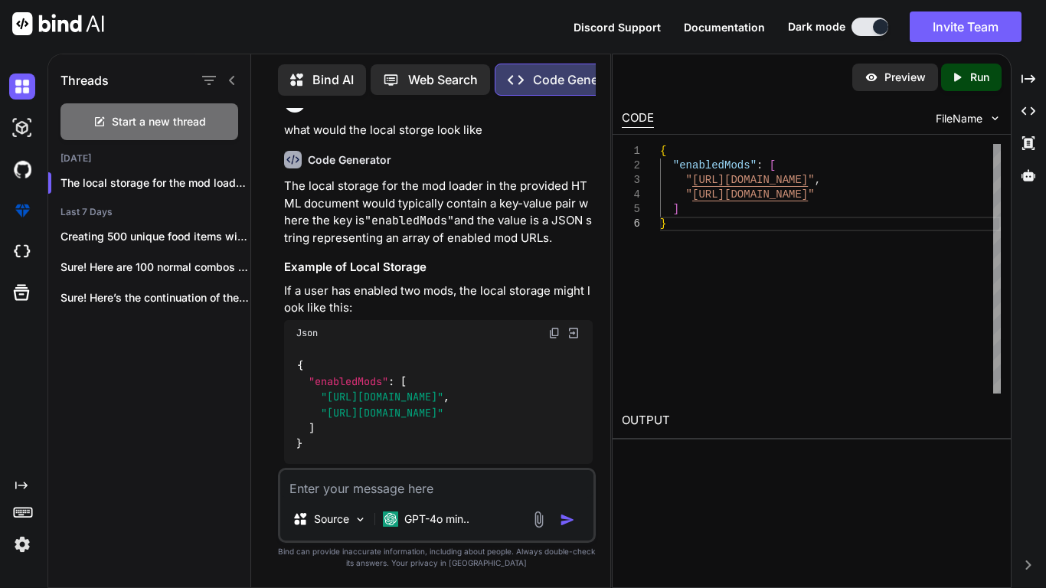
scroll to position [86794, 0]
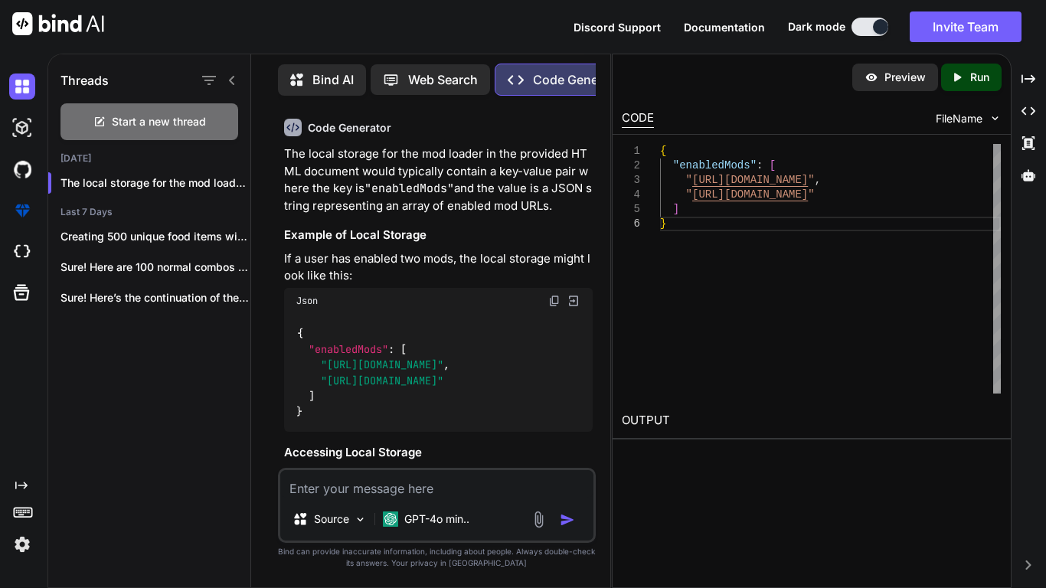
click at [450, 486] on textarea at bounding box center [436, 484] width 313 height 28
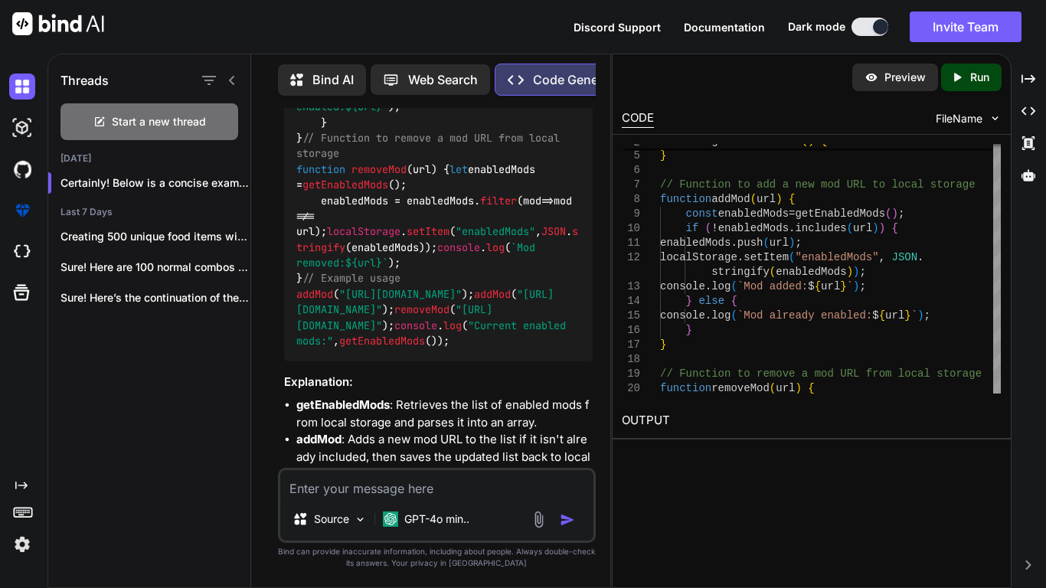
scroll to position [88312, 0]
